Goal: Task Accomplishment & Management: Manage account settings

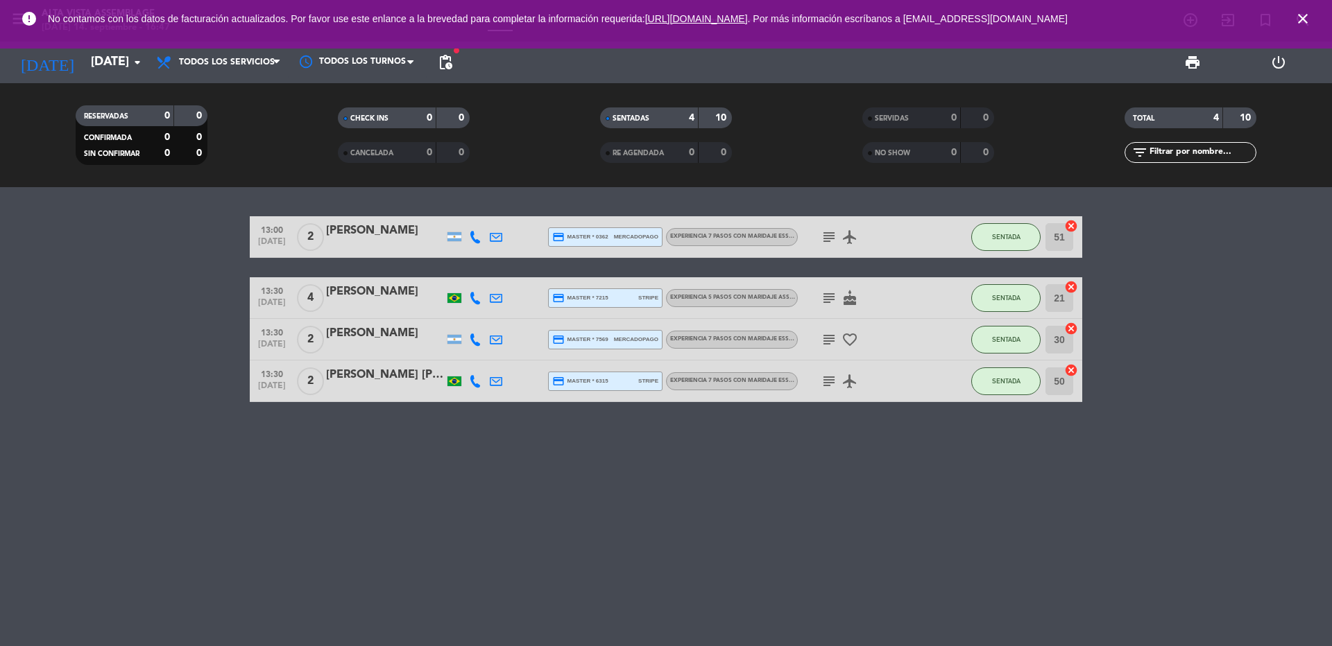
click at [383, 295] on div "[PERSON_NAME]" at bounding box center [385, 292] width 118 height 18
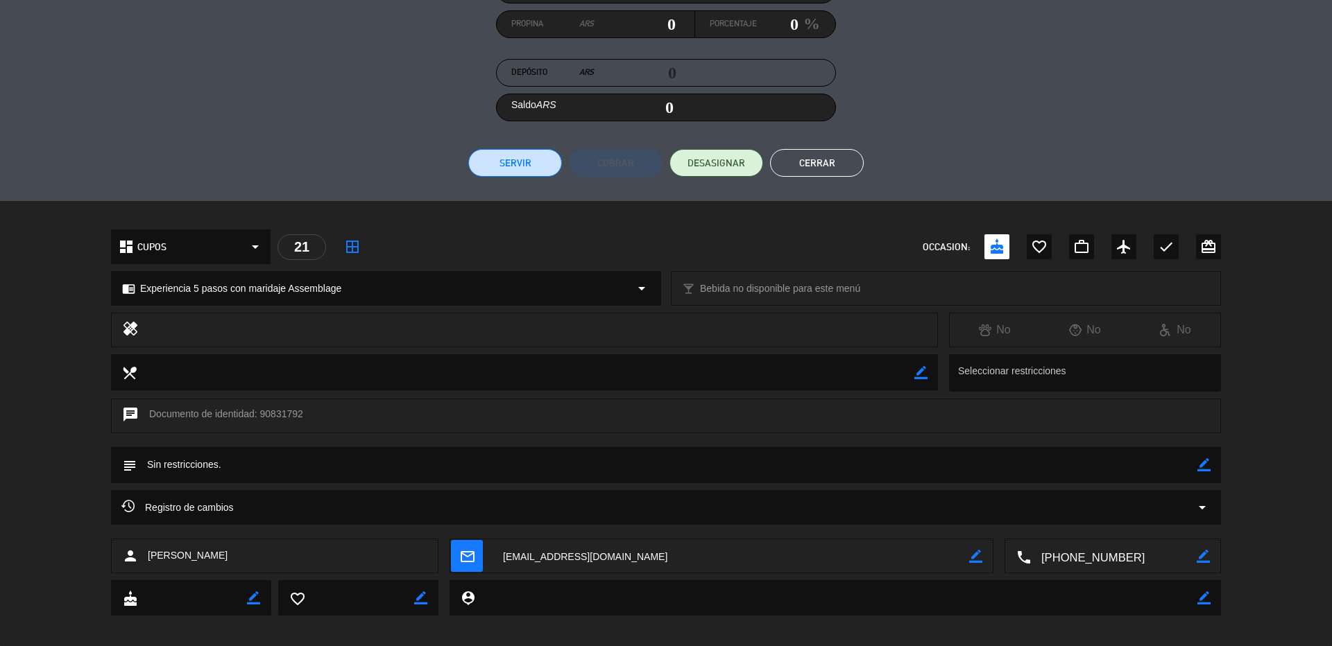
scroll to position [219, 0]
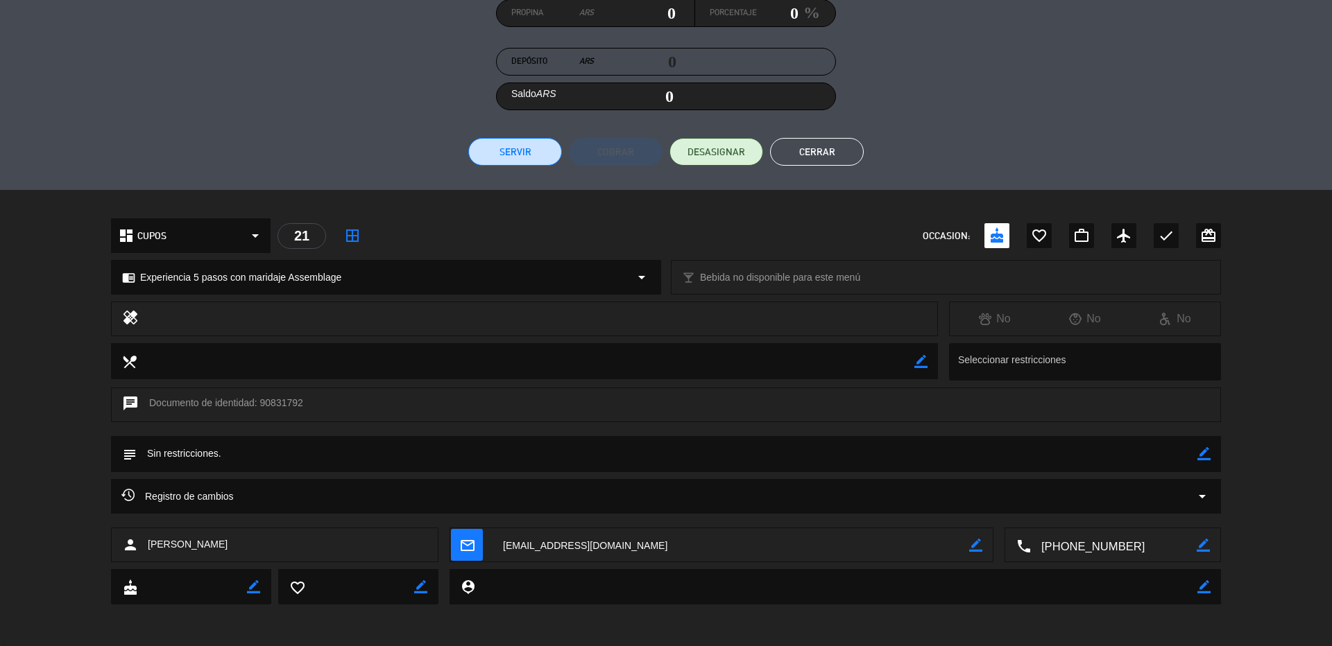
click at [1197, 452] on icon "border_color" at bounding box center [1203, 453] width 13 height 13
click at [365, 455] on textarea at bounding box center [667, 453] width 1060 height 35
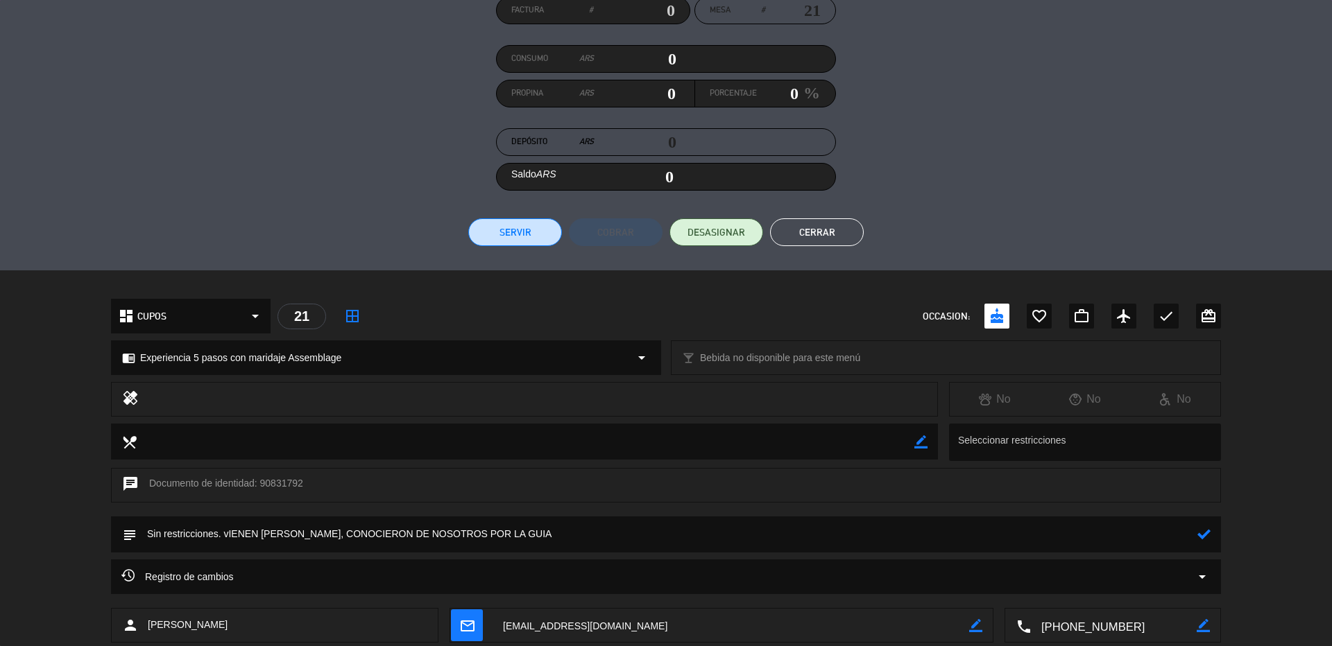
scroll to position [208, 0]
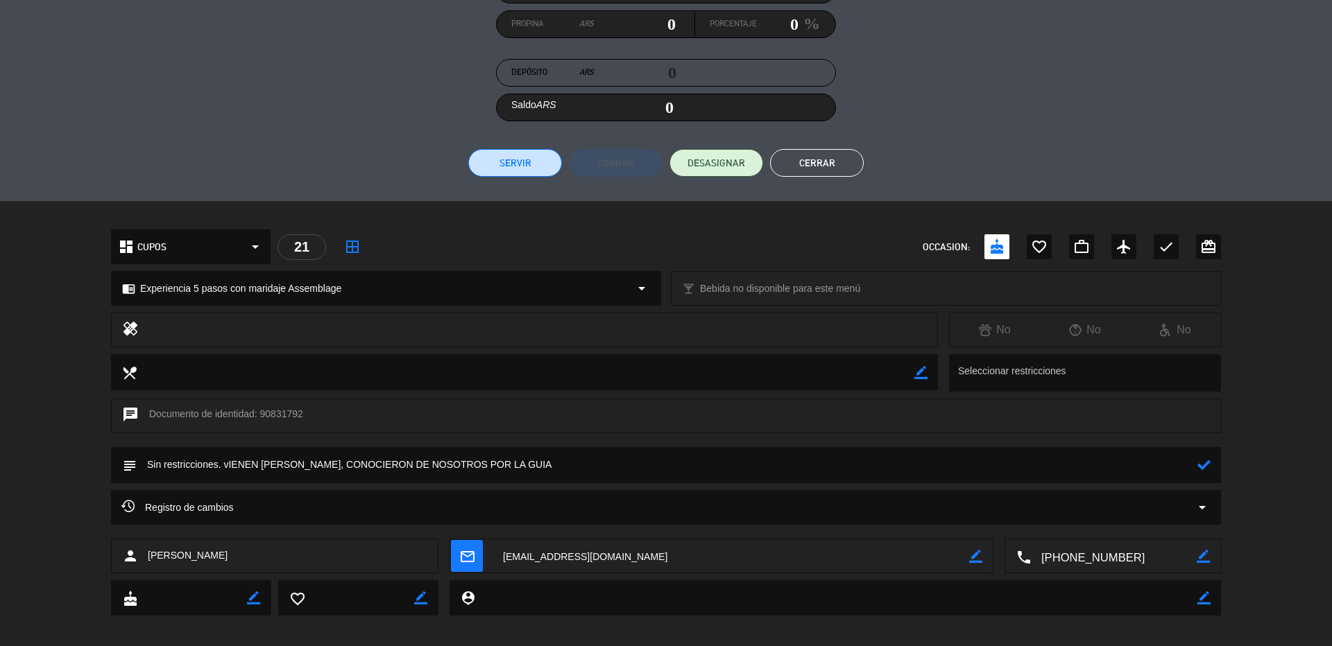
click at [227, 463] on textarea at bounding box center [667, 464] width 1060 height 35
click at [282, 465] on textarea at bounding box center [667, 464] width 1060 height 35
drag, startPoint x: 539, startPoint y: 464, endPoint x: 370, endPoint y: 467, distance: 168.5
click at [370, 467] on textarea at bounding box center [667, 464] width 1060 height 35
type textarea "Sin restricciones. VIENEN [PERSON_NAME], CONOCIAN LA BODEGA PORQUE UNA DE ELLOS…"
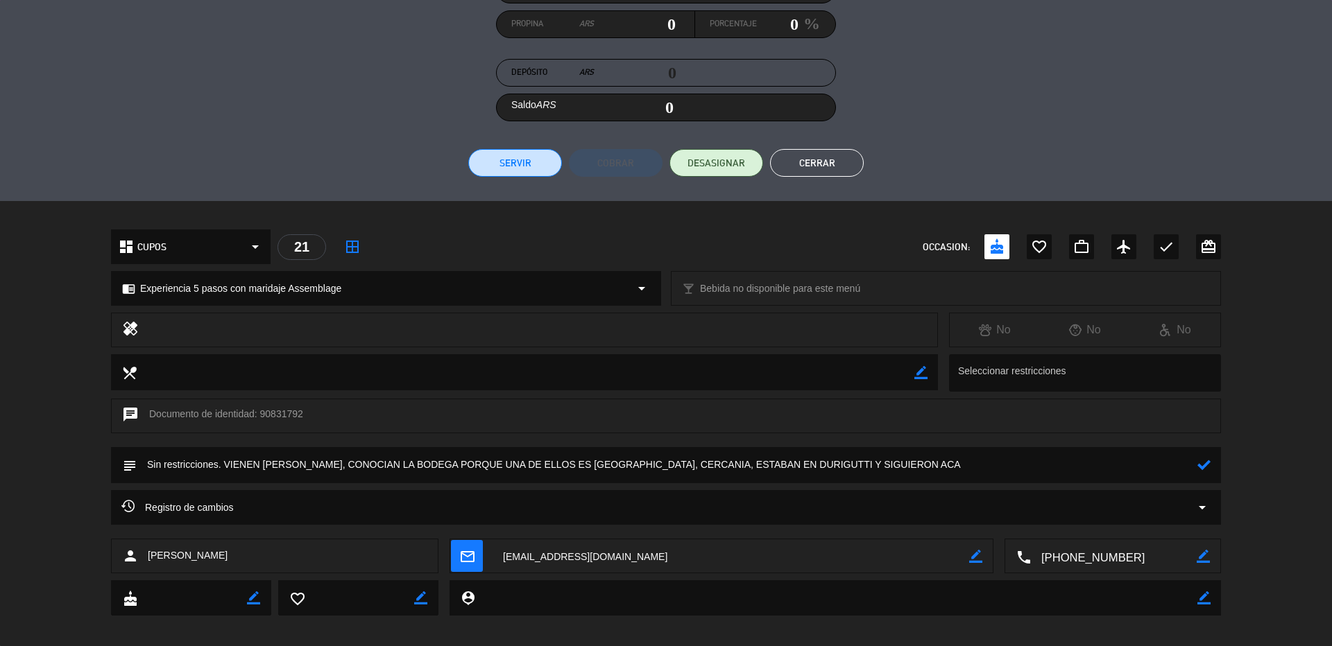
click at [1197, 463] on icon at bounding box center [1203, 464] width 13 height 13
click at [815, 160] on button "Cerrar" at bounding box center [817, 163] width 94 height 28
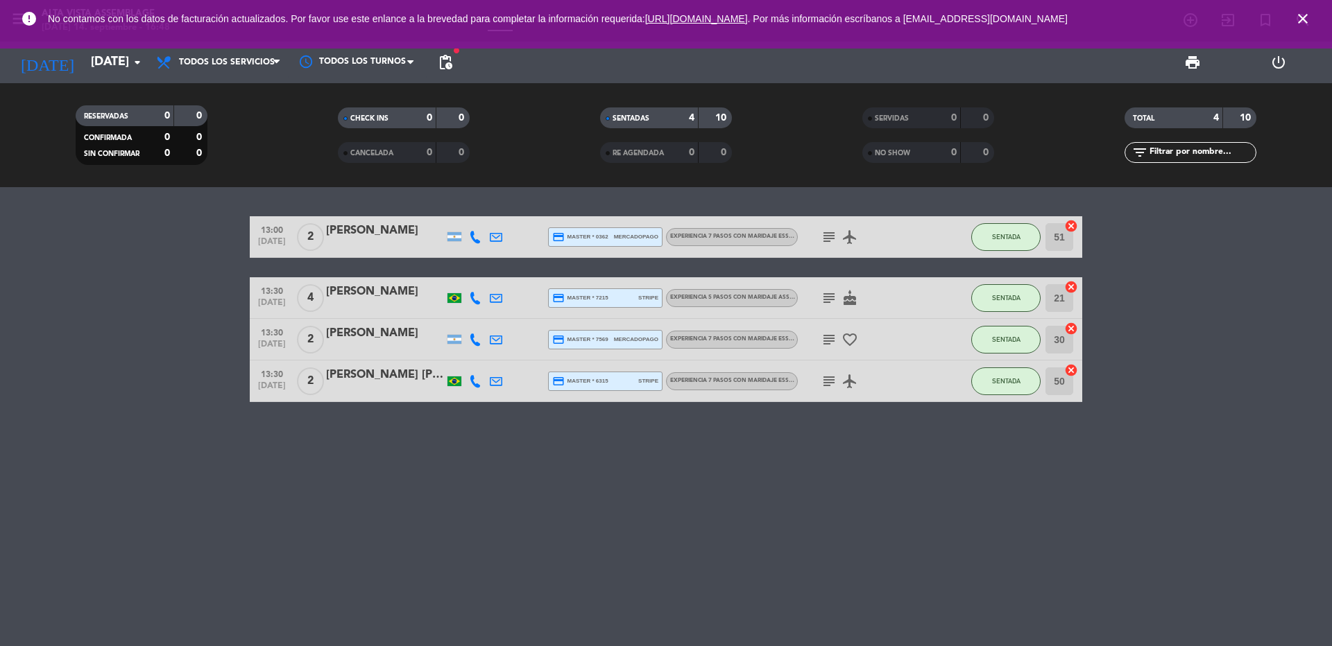
click at [830, 236] on icon "subject" at bounding box center [828, 237] width 17 height 17
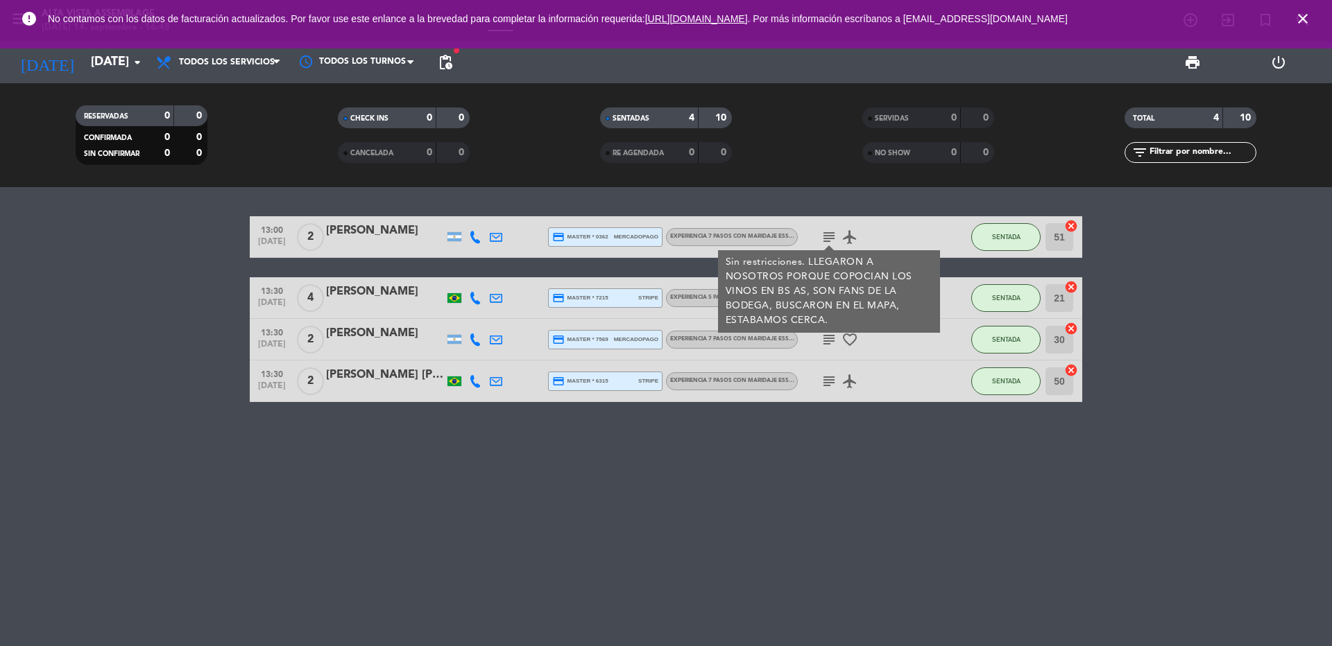
click at [881, 497] on div "13:00 [DATE] 2 [PERSON_NAME] credit_card master * 0362 mercadopago Experiencia …" at bounding box center [666, 416] width 1332 height 459
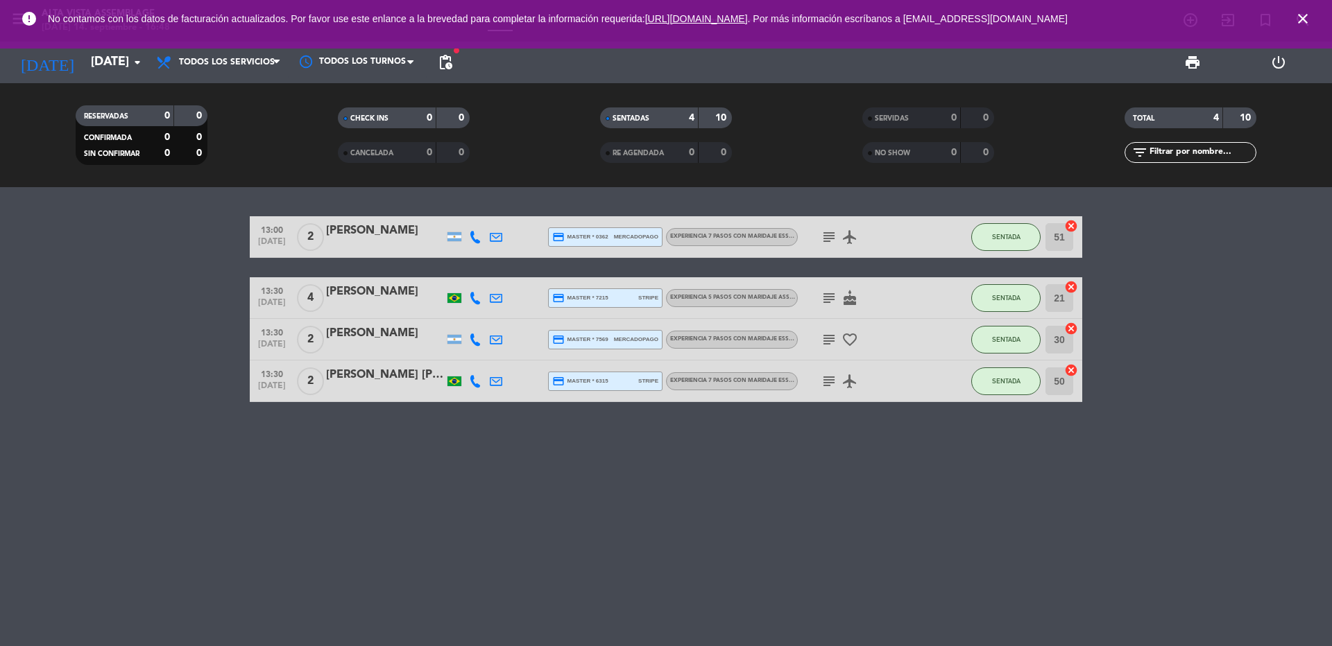
click at [830, 301] on icon "subject" at bounding box center [828, 298] width 17 height 17
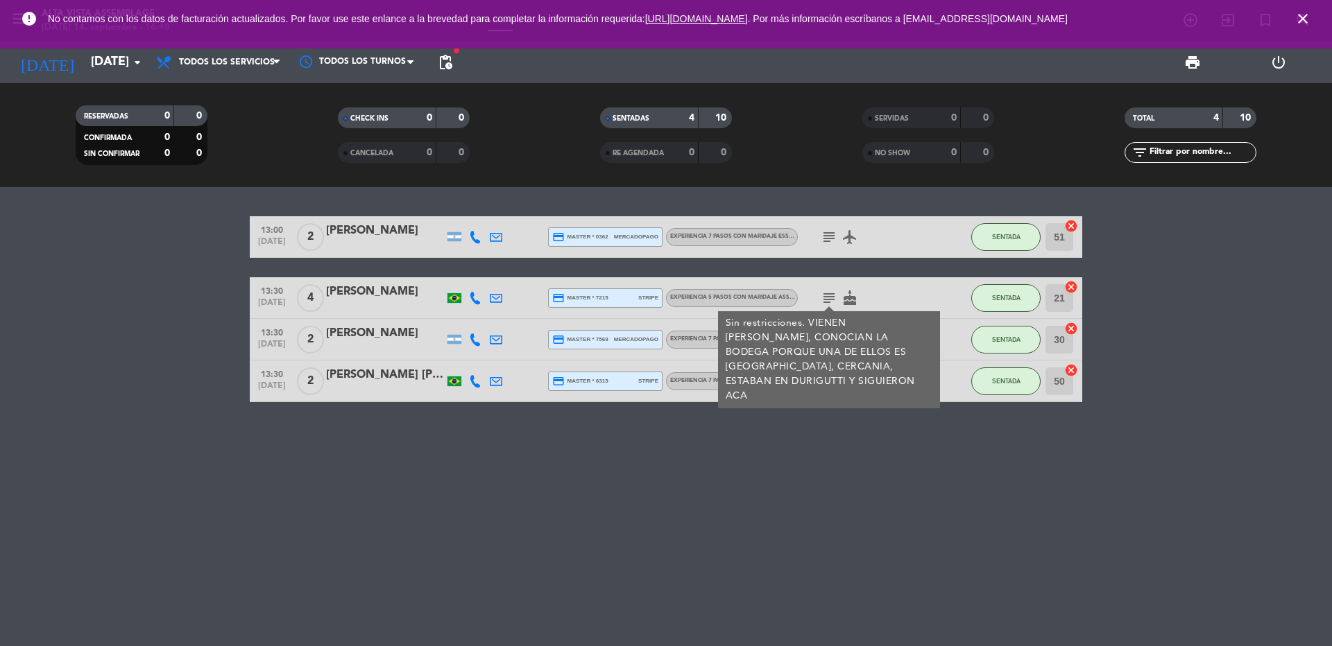
click at [886, 513] on div "13:00 [DATE] 2 [PERSON_NAME] credit_card master * 0362 mercadopago Experiencia …" at bounding box center [666, 416] width 1332 height 459
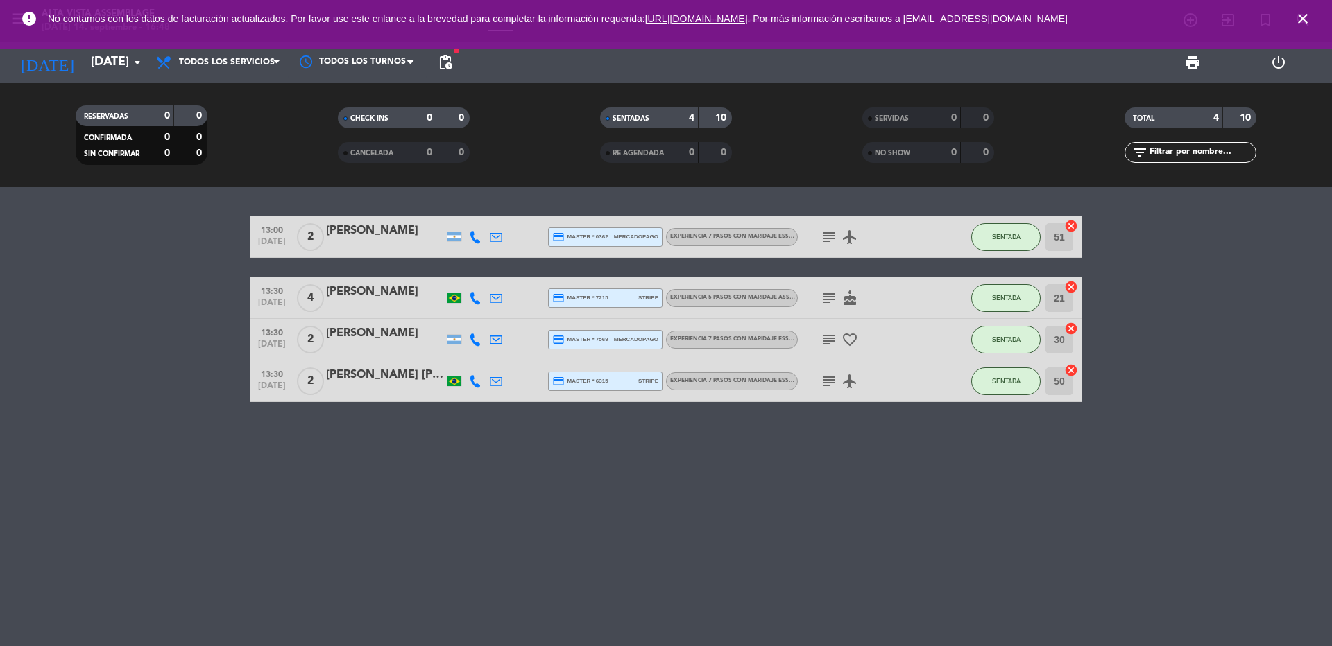
click at [826, 339] on icon "subject" at bounding box center [828, 339] width 17 height 17
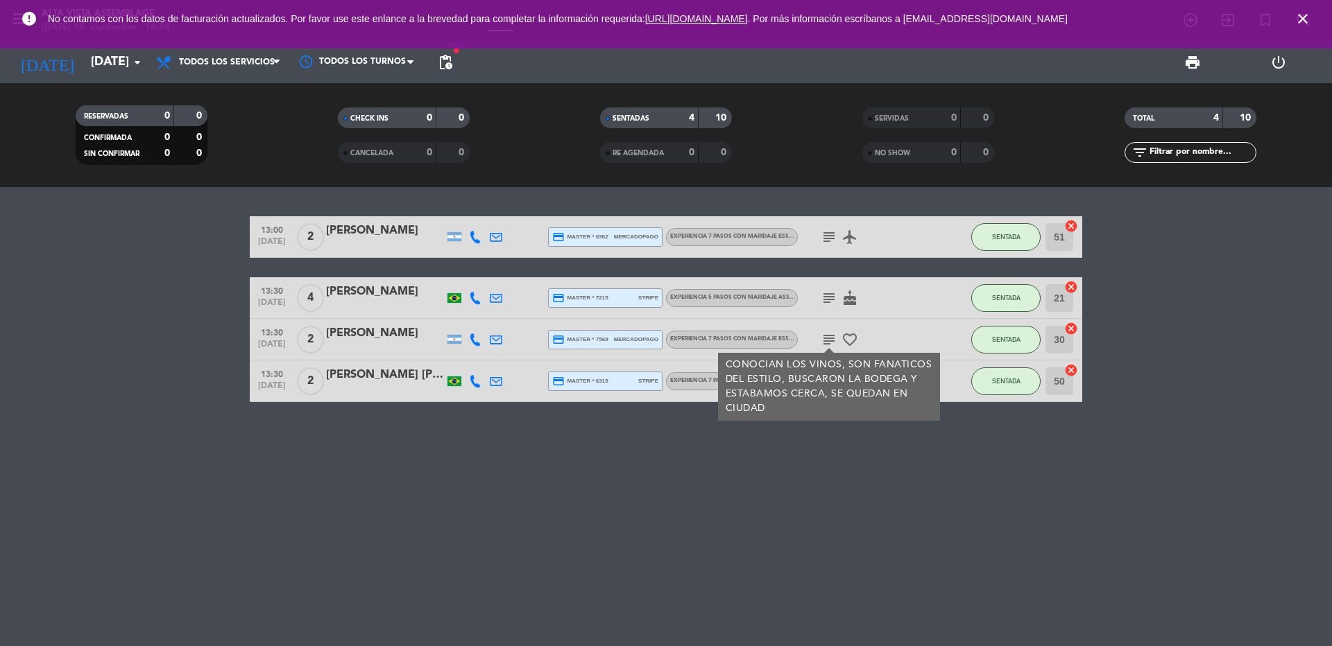
click at [881, 515] on div "13:00 [DATE] 2 [PERSON_NAME] credit_card master * 0362 mercadopago Experiencia …" at bounding box center [666, 416] width 1332 height 459
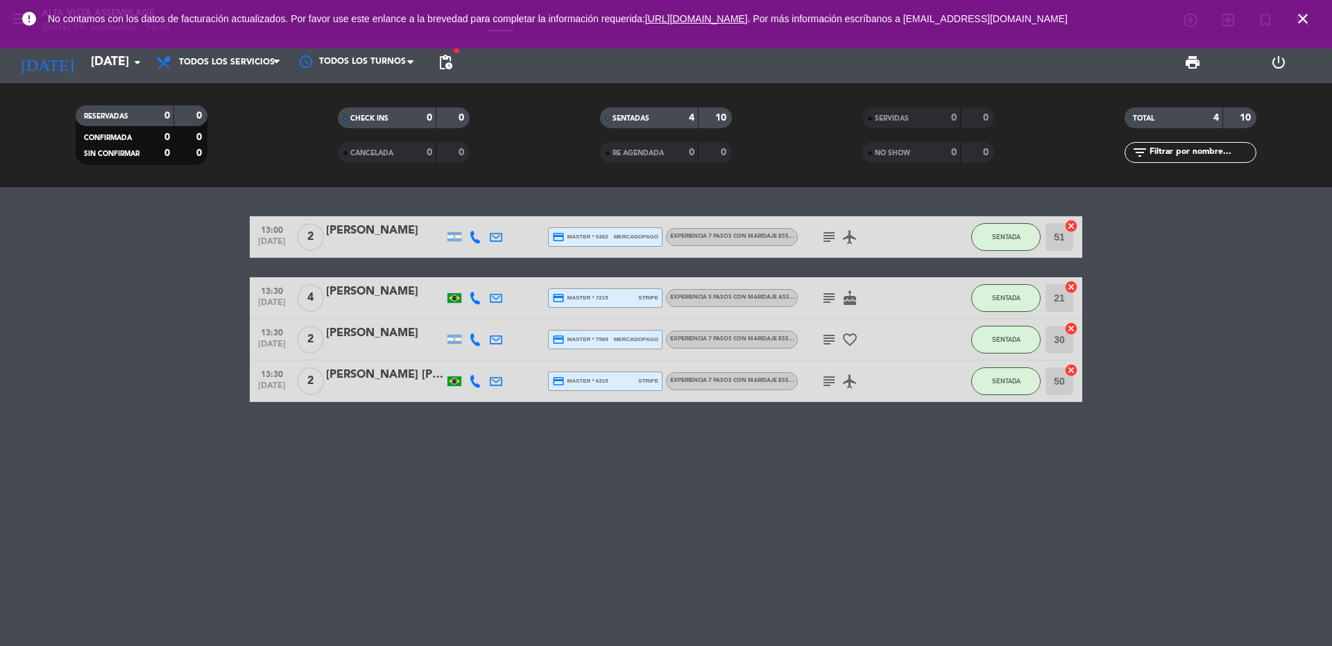
click at [828, 378] on icon "subject" at bounding box center [828, 381] width 17 height 17
click at [350, 371] on div "[PERSON_NAME] [PERSON_NAME]" at bounding box center [385, 375] width 118 height 18
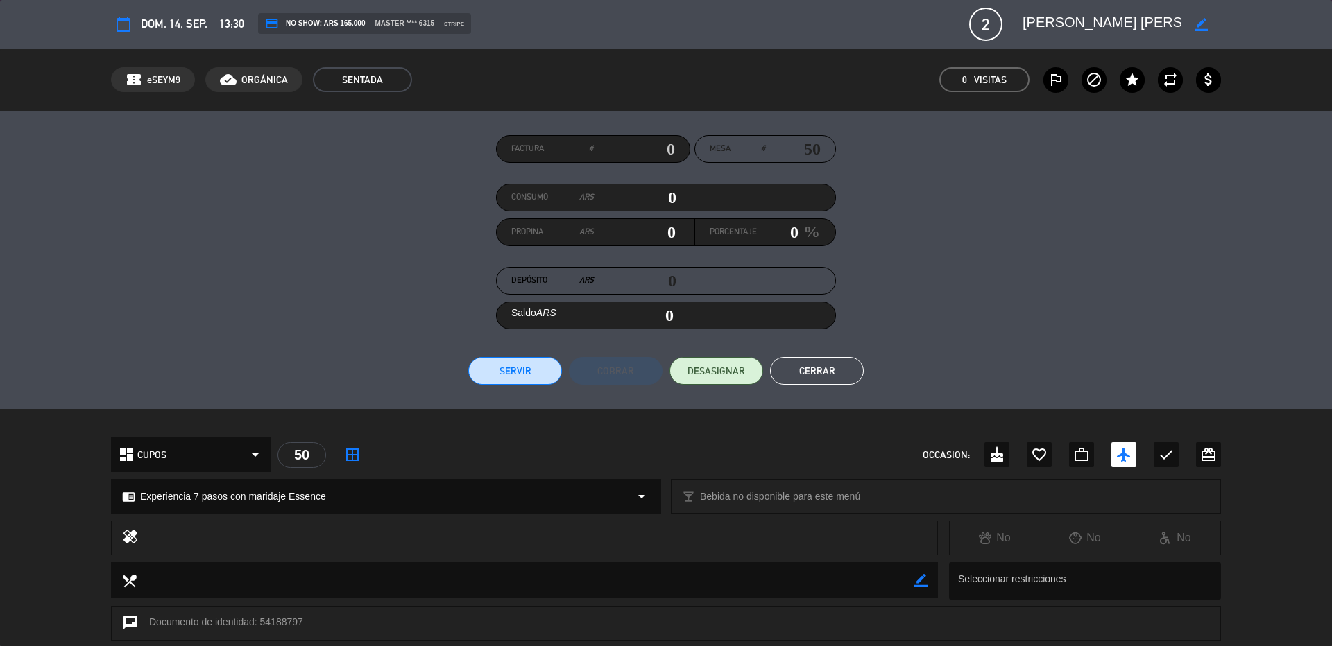
scroll to position [219, 0]
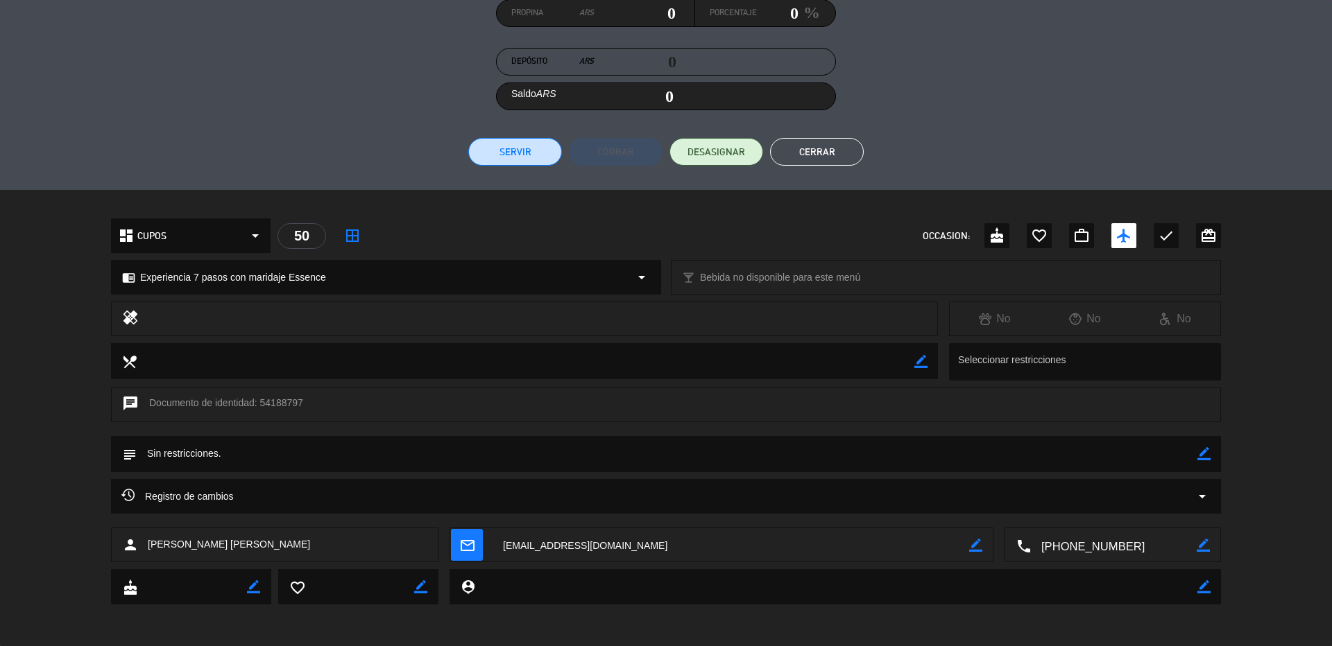
click at [1197, 452] on icon "border_color" at bounding box center [1203, 453] width 13 height 13
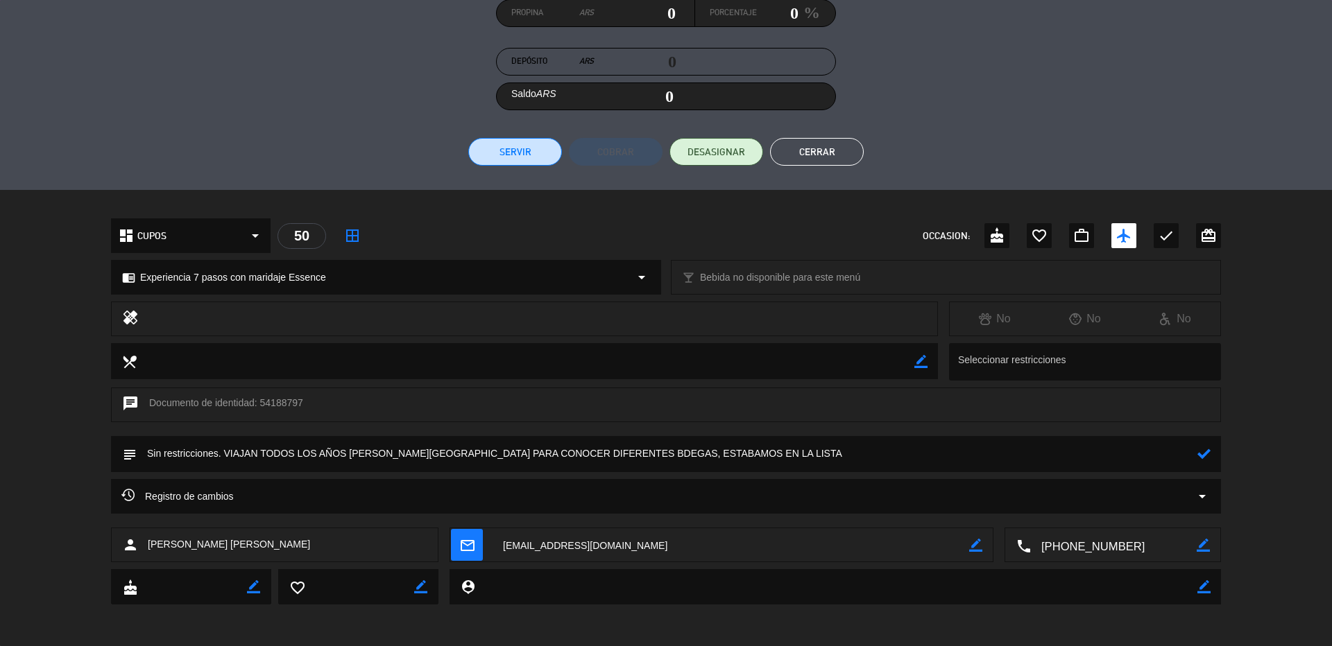
click at [551, 452] on textarea at bounding box center [667, 453] width 1060 height 35
click at [724, 454] on textarea at bounding box center [667, 453] width 1060 height 35
type textarea "Sin restricciones. VIAJAN TODOS LOS AÑOS [PERSON_NAME][GEOGRAPHIC_DATA] PARA CO…"
click at [1197, 450] on icon at bounding box center [1203, 453] width 13 height 13
click at [824, 156] on button "Cerrar" at bounding box center [817, 152] width 94 height 28
